Goal: Information Seeking & Learning: Learn about a topic

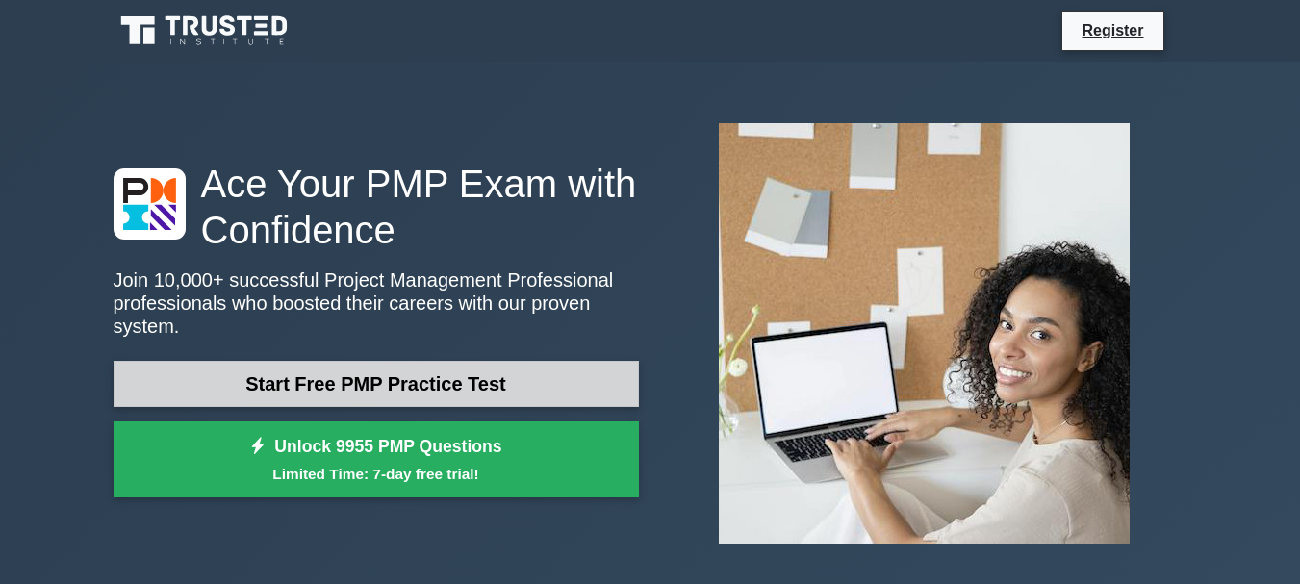
click at [549, 378] on link "Start Free PMP Practice Test" at bounding box center [376, 384] width 525 height 46
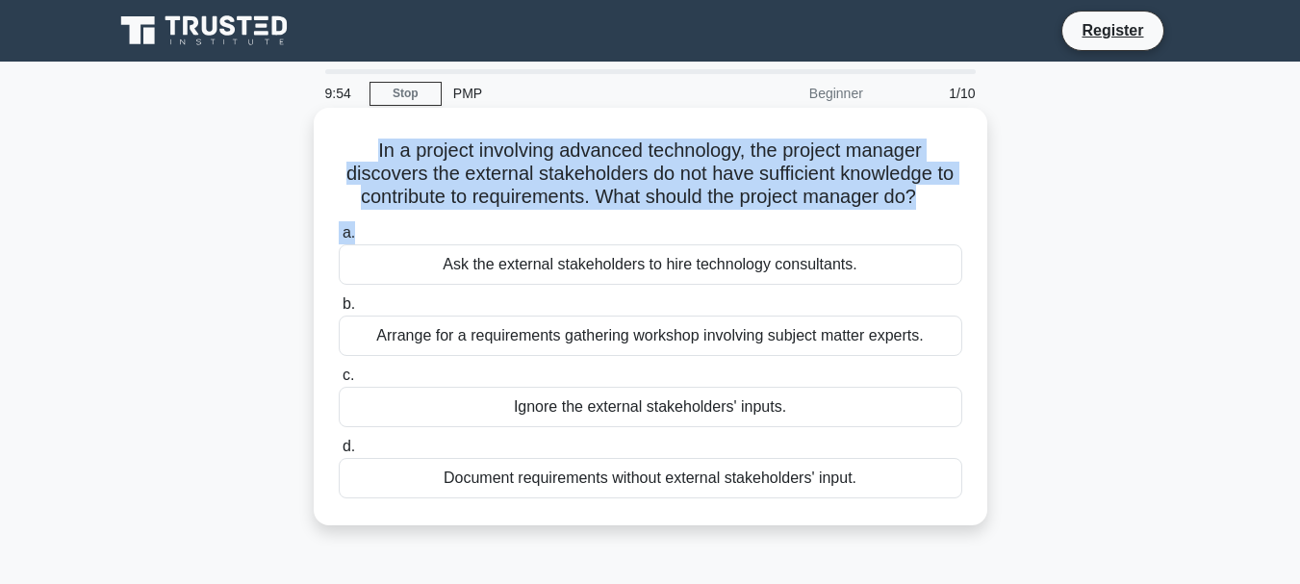
drag, startPoint x: 368, startPoint y: 150, endPoint x: 945, endPoint y: 217, distance: 580.2
click at [945, 217] on div "In a project involving advanced technology, the project manager discovers the e…" at bounding box center [650, 316] width 658 height 402
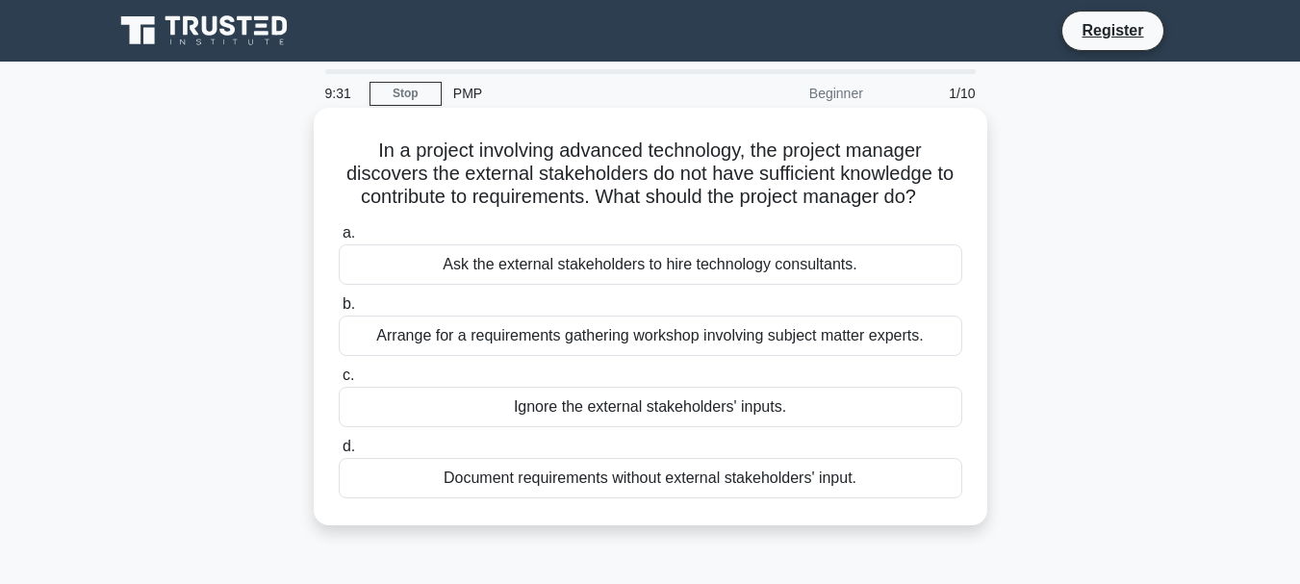
click at [424, 266] on div "Ask the external stakeholders to hire technology consultants." at bounding box center [650, 264] width 623 height 40
click at [339, 240] on input "a. Ask the external stakeholders to hire technology consultants." at bounding box center [339, 233] width 0 height 13
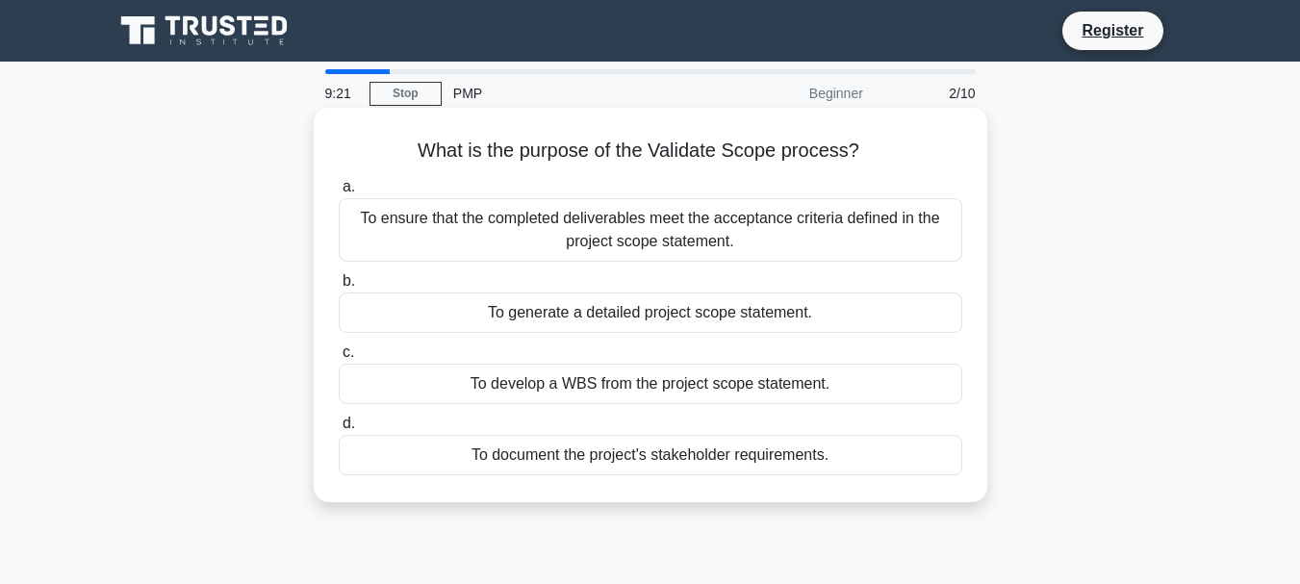
drag, startPoint x: 406, startPoint y: 147, endPoint x: 925, endPoint y: 160, distance: 518.7
click at [925, 160] on h5 "What is the purpose of the Validate Scope process? .spinner_0XTQ{transform-orig…" at bounding box center [650, 151] width 627 height 25
copy h5 "What is the purpose of the Validate Scope process?"
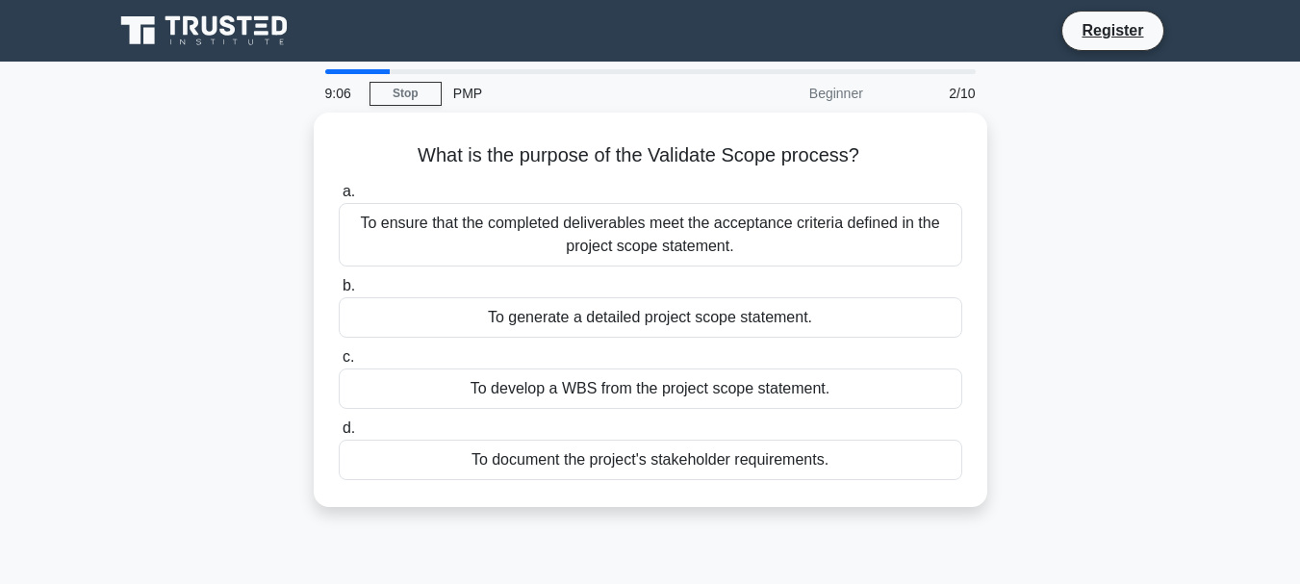
click at [461, 88] on div "PMP" at bounding box center [574, 93] width 265 height 38
click at [462, 96] on div "PMP" at bounding box center [574, 93] width 265 height 38
click at [403, 96] on link "Stop" at bounding box center [405, 94] width 72 height 24
